Goal: Navigation & Orientation: Find specific page/section

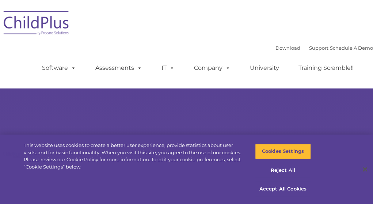
select select "MEDIUM"
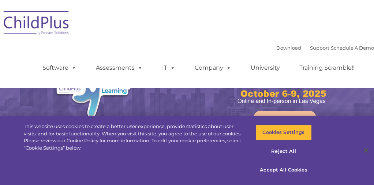
select select "MEDIUM"
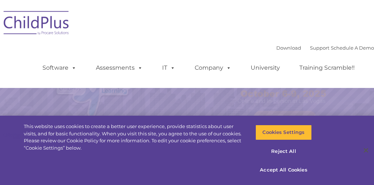
select select "MEDIUM"
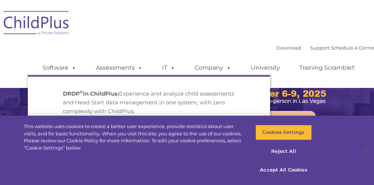
click at [113, 69] on link "Assessments" at bounding box center [119, 68] width 61 height 15
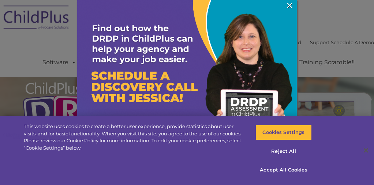
click at [286, 4] on link "×" at bounding box center [289, 5] width 8 height 7
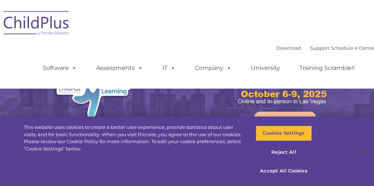
select select "MEDIUM"
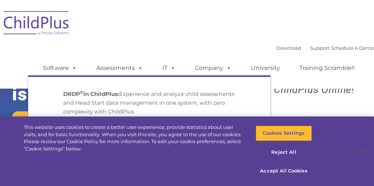
click at [94, 70] on link "Assessments" at bounding box center [119, 68] width 61 height 15
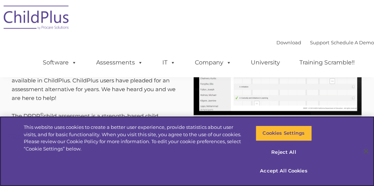
scroll to position [319, 0]
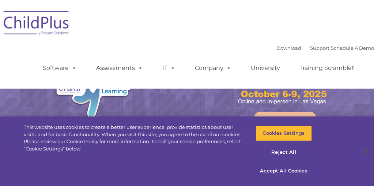
select select "MEDIUM"
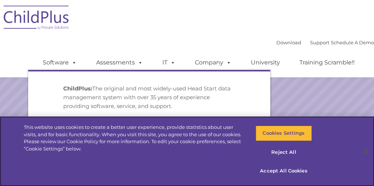
scroll to position [95, 0]
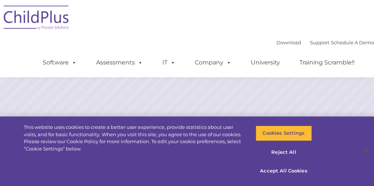
click at [46, 15] on img at bounding box center [36, 18] width 73 height 37
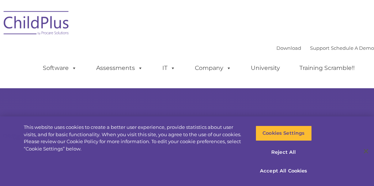
type input ""
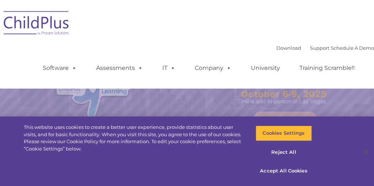
select select "MEDIUM"
